Goal: Find specific page/section: Find specific page/section

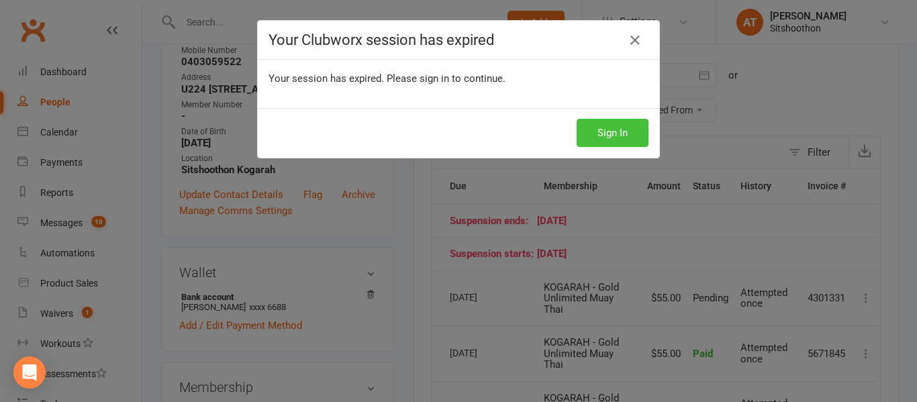
click at [598, 131] on button "Sign In" at bounding box center [613, 133] width 72 height 28
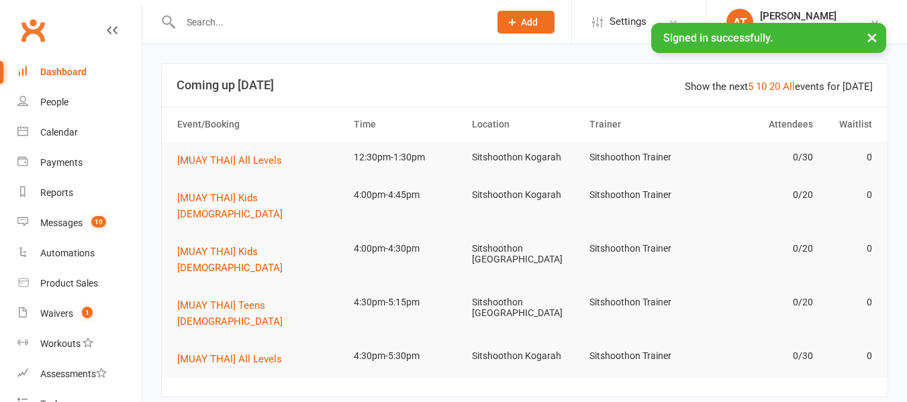
click at [300, 5] on div at bounding box center [320, 22] width 319 height 44
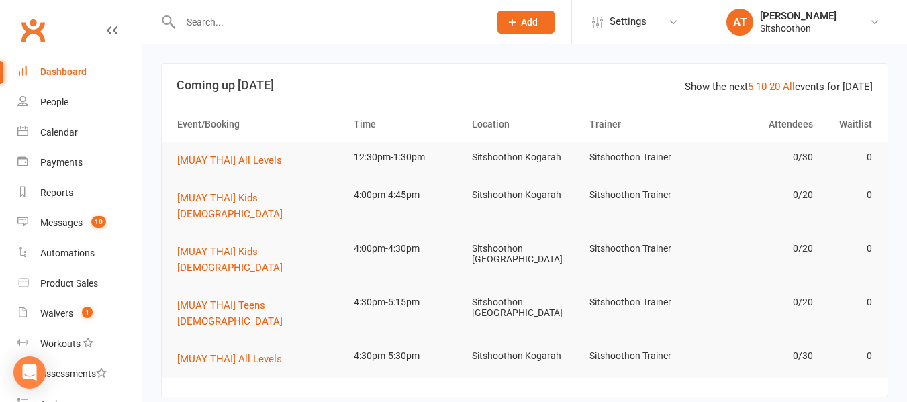
click at [277, 17] on input "text" at bounding box center [328, 22] width 303 height 19
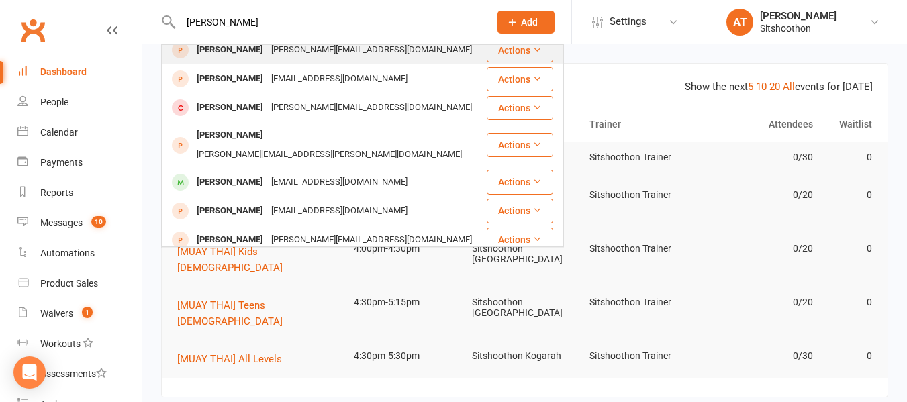
scroll to position [97, 0]
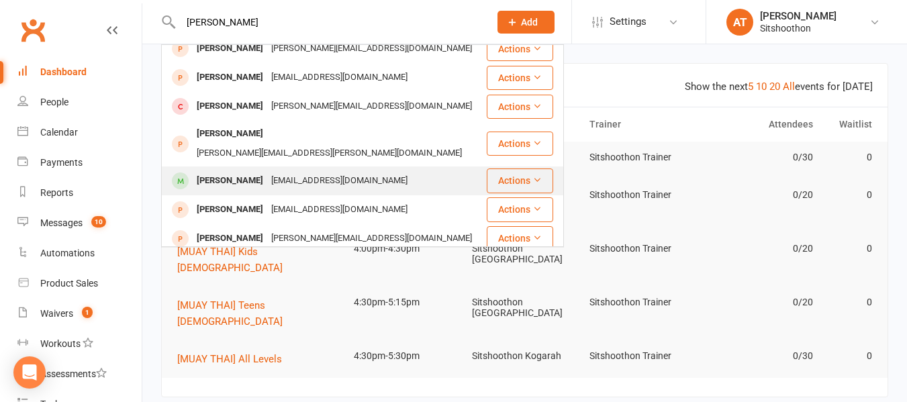
type input "DANIEL R"
click at [334, 171] on div "dannyinoz@hotmail.com" at bounding box center [339, 180] width 144 height 19
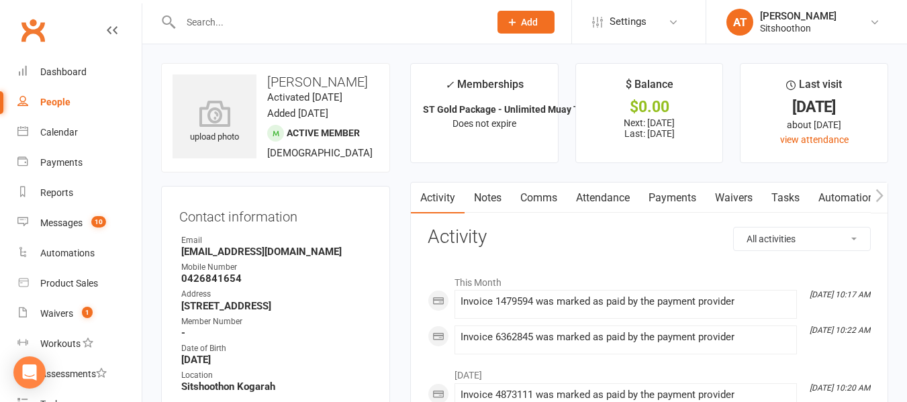
click at [209, 17] on input "text" at bounding box center [328, 22] width 303 height 19
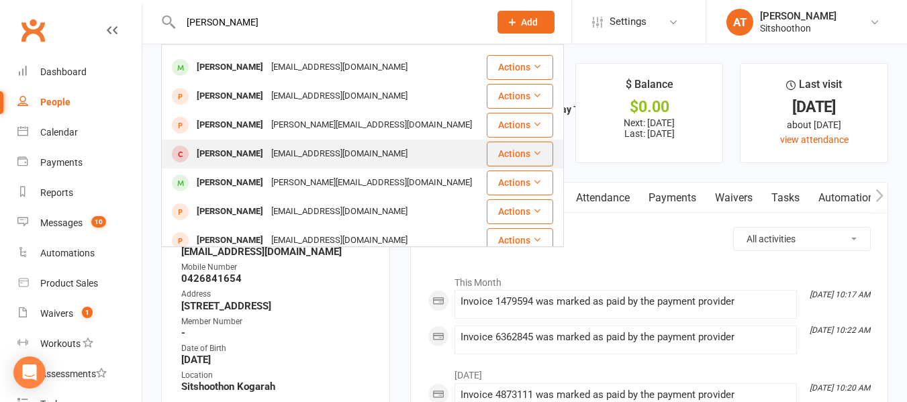
scroll to position [214, 0]
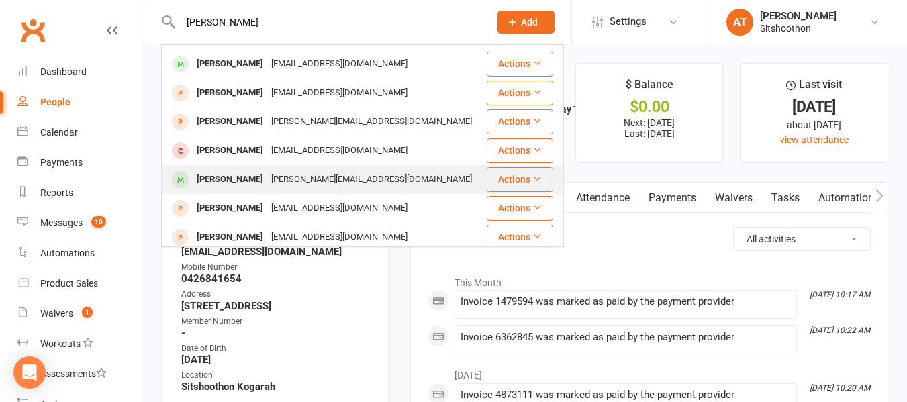
type input "daniel r"
click at [344, 170] on div "dan.ricecrispy@gmail.com" at bounding box center [371, 179] width 209 height 19
